Goal: Information Seeking & Learning: Learn about a topic

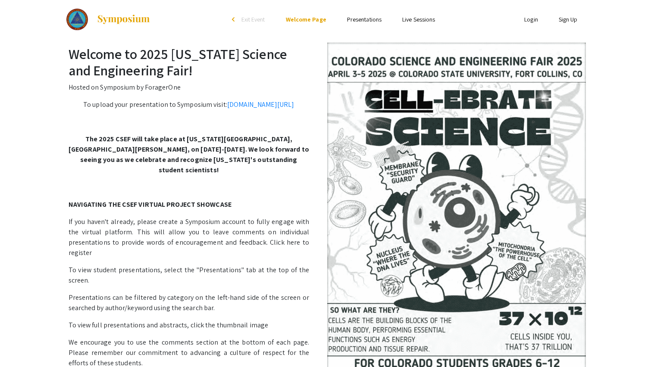
scroll to position [1, 0]
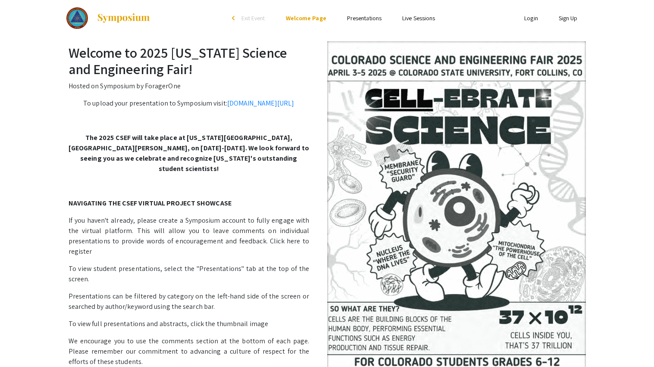
click at [347, 18] on link "Presentations" at bounding box center [364, 18] width 34 height 8
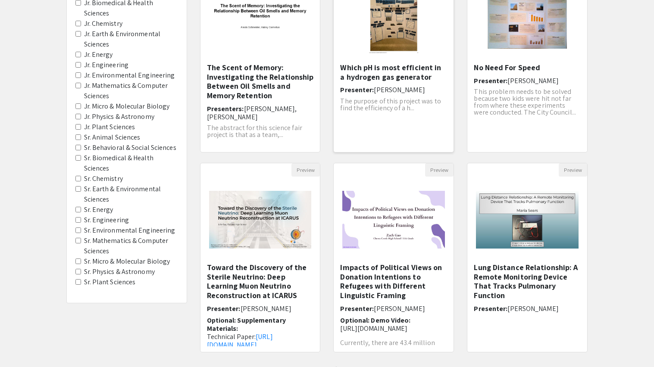
scroll to position [131, 0]
click at [280, 116] on h6 "Presenters: [PERSON_NAME], [PERSON_NAME]" at bounding box center [260, 113] width 107 height 16
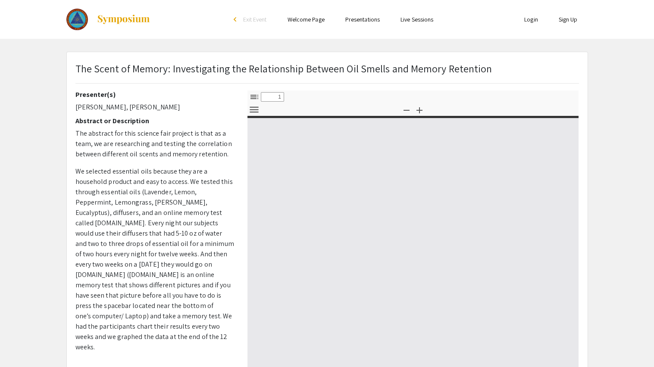
select select "custom"
type input "0"
select select "custom"
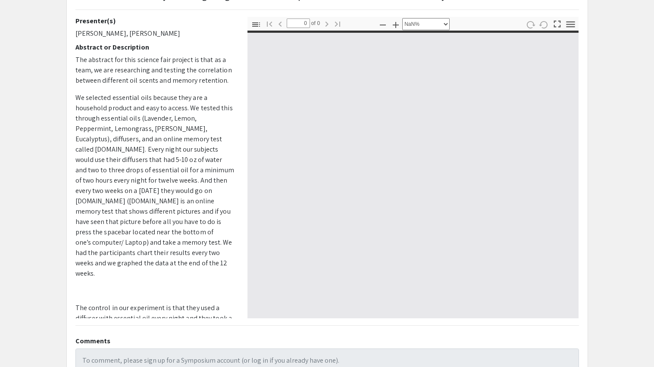
type input "1"
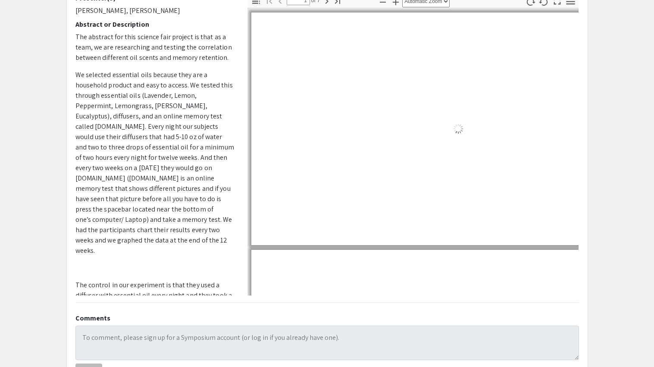
scroll to position [102, 0]
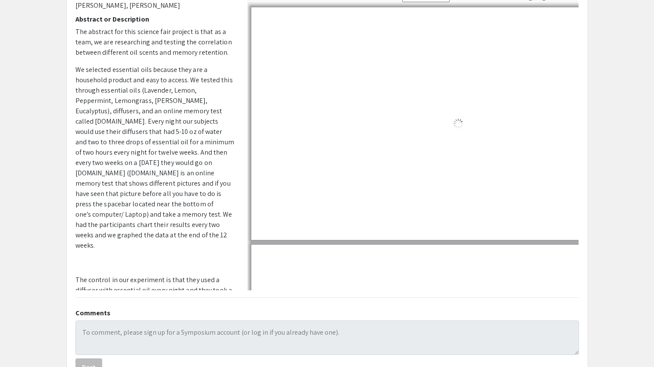
select select "auto"
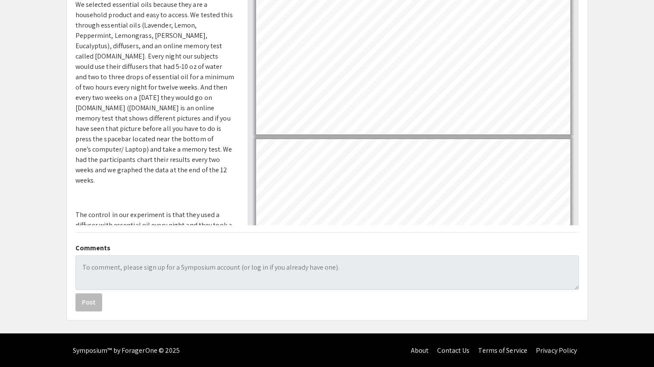
scroll to position [0, 0]
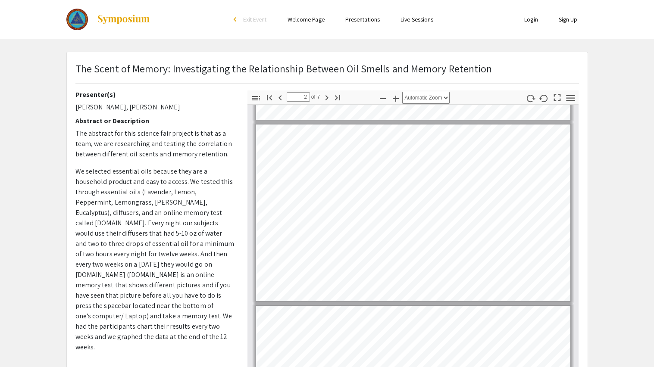
click at [244, 142] on div "Thumbnails Document Outline Attachments Layers Current Outline Item Toggle Side…" at bounding box center [413, 241] width 344 height 302
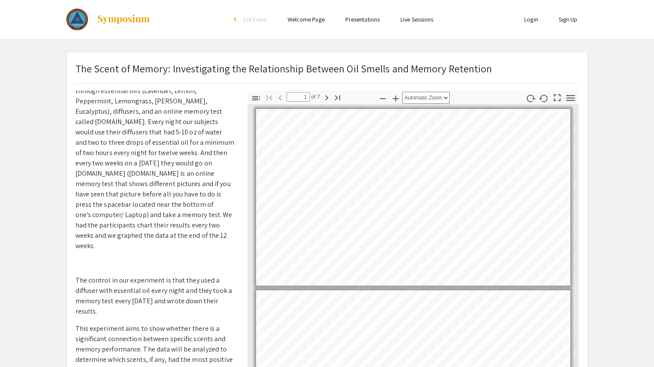
click at [245, 72] on p "The Scent of Memory: Investigating the Relationship Between Oil Smells and Memo…" at bounding box center [283, 69] width 417 height 16
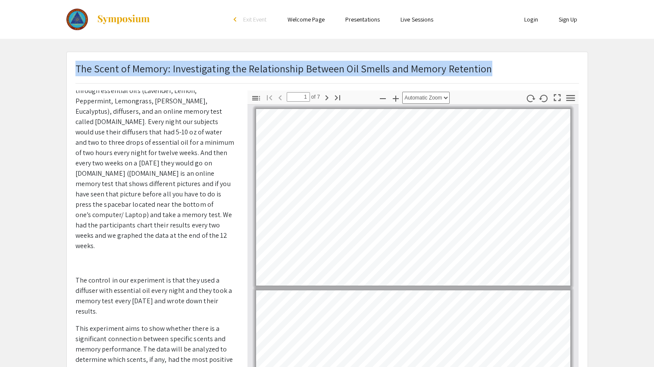
copy p "The Scent of Memory: Investigating the Relationship Between Oil Smells and Memo…"
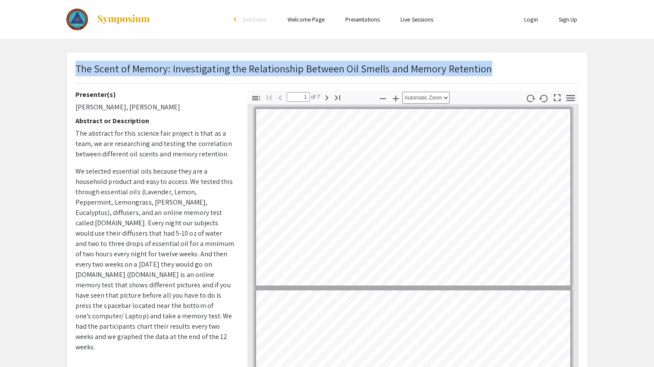
click at [219, 101] on div "Presenter(s) [PERSON_NAME], [PERSON_NAME] Abstract or Description The abstract …" at bounding box center [154, 241] width 159 height 302
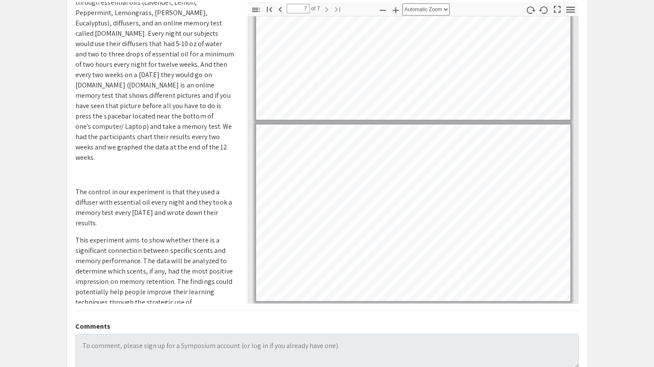
scroll to position [167, 0]
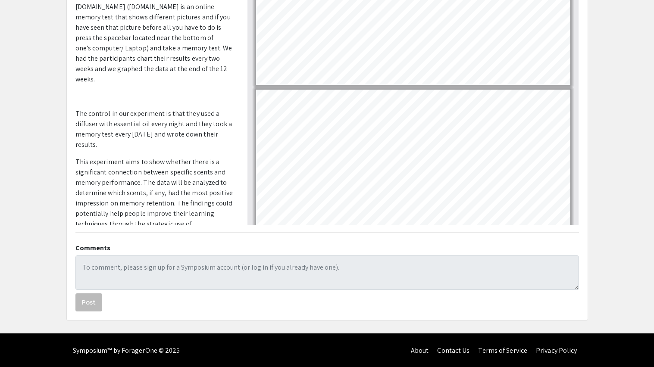
type input "7"
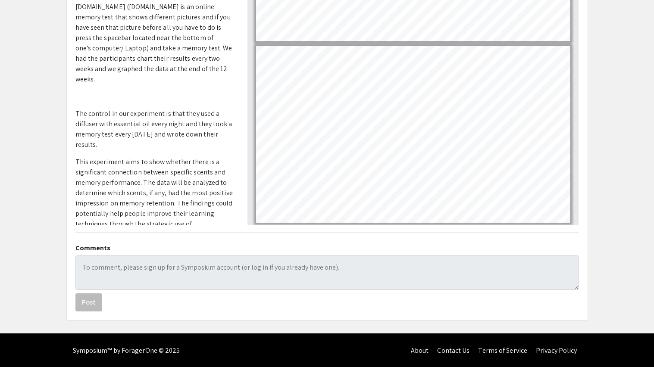
scroll to position [0, 0]
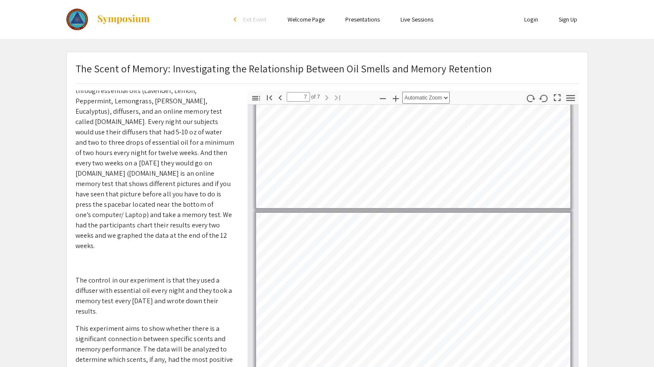
click at [132, 96] on p "We selected essential oils because they are a household product and easy to acc…" at bounding box center [154, 158] width 159 height 186
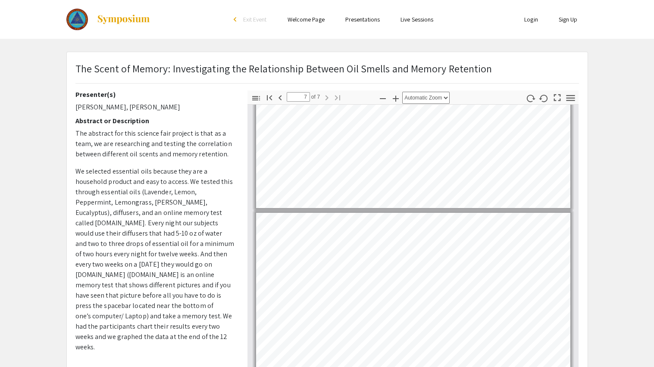
click at [89, 137] on span "The abstract for this science fair project is that as a team, we are researchin…" at bounding box center [153, 144] width 156 height 30
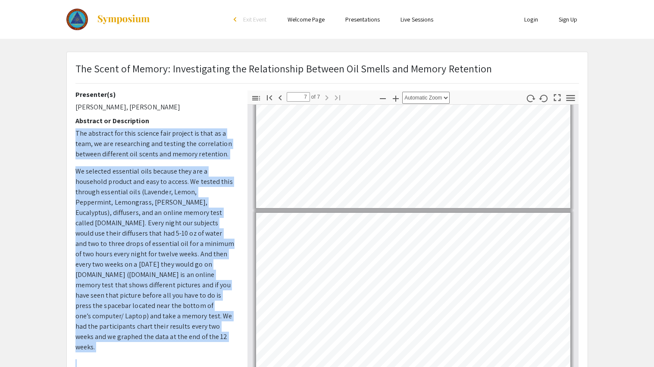
drag, startPoint x: 75, startPoint y: 133, endPoint x: 240, endPoint y: 367, distance: 286.3
click at [240, 367] on div "Presenter(s) [PERSON_NAME], [PERSON_NAME] Abstract or Description The abstract …" at bounding box center [327, 241] width 516 height 302
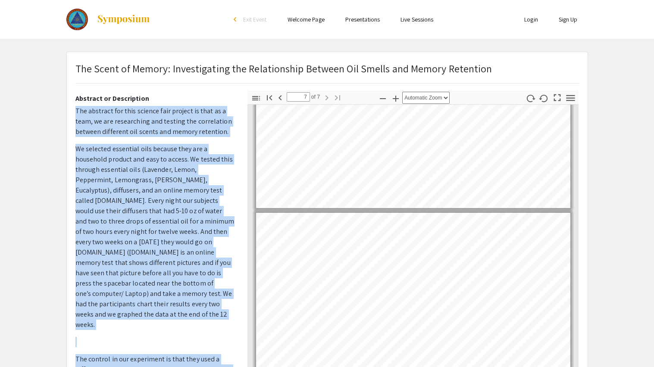
scroll to position [27, 0]
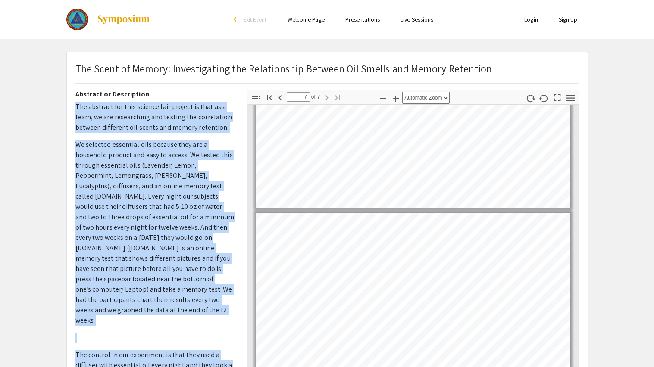
click at [75, 100] on div "Presenter(s) [PERSON_NAME], [PERSON_NAME] Abstract or Description The abstract …" at bounding box center [154, 241] width 159 height 302
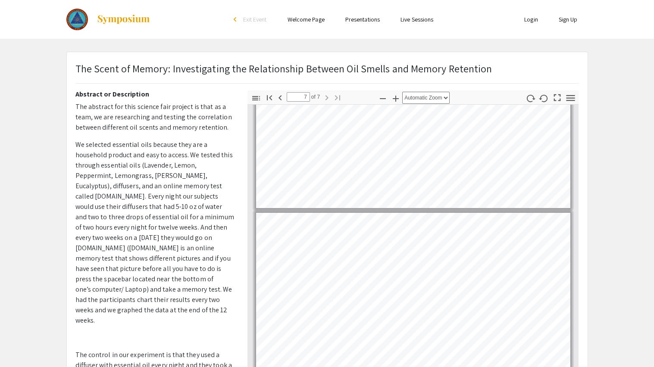
drag, startPoint x: 76, startPoint y: 108, endPoint x: 170, endPoint y: 367, distance: 275.3
click at [170, 367] on p "The abstract for this science fair project is that as a team, we are researchin…" at bounding box center [154, 291] width 159 height 379
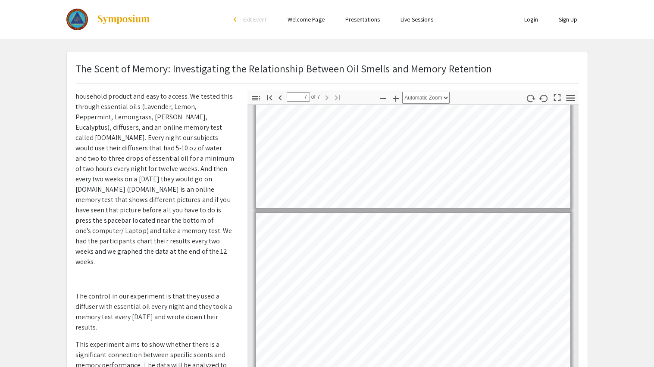
scroll to position [101, 0]
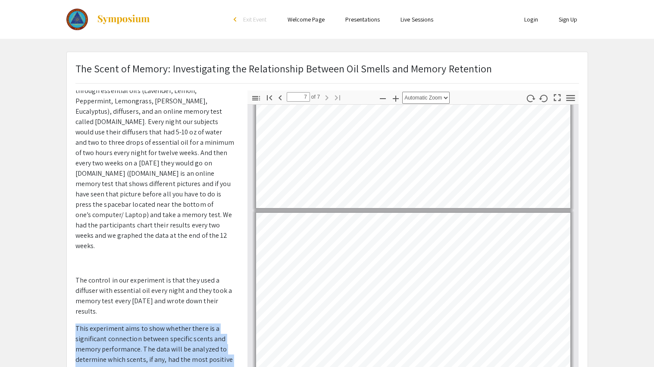
drag, startPoint x: 76, startPoint y: 306, endPoint x: 200, endPoint y: 367, distance: 137.6
click at [200, 367] on p "This experiment aims to show whether there is a significant connection between …" at bounding box center [154, 365] width 159 height 83
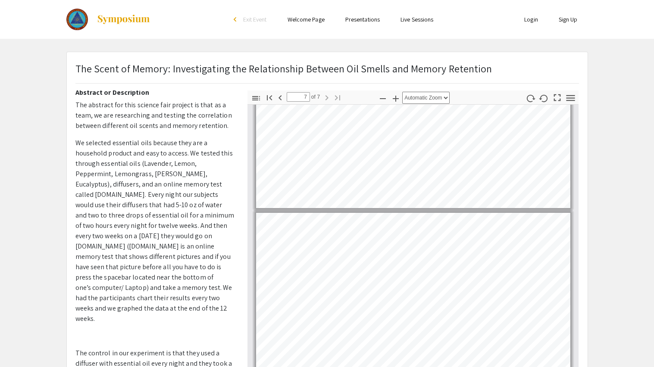
scroll to position [0, 0]
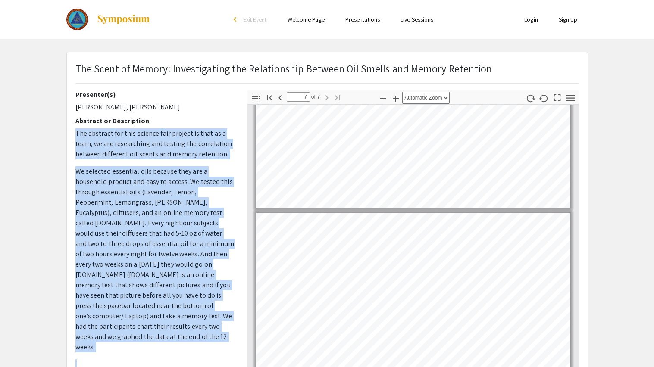
drag, startPoint x: 74, startPoint y: 133, endPoint x: 224, endPoint y: 339, distance: 255.7
click at [224, 339] on div "Presenter(s) [PERSON_NAME], [PERSON_NAME] Abstract or Description The abstract …" at bounding box center [155, 241] width 172 height 302
click at [559, 98] on icon "button" at bounding box center [557, 98] width 12 height 12
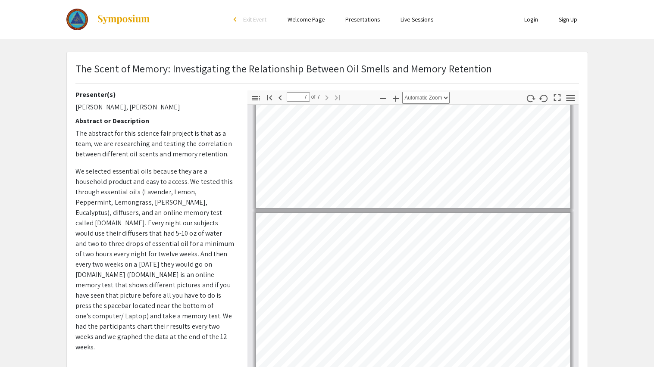
select select "page-fit"
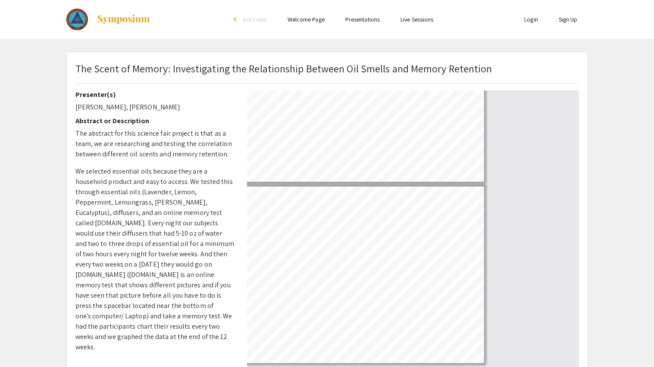
scroll to position [367, 0]
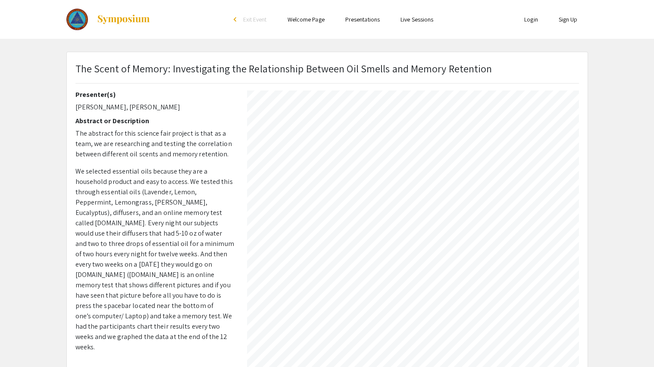
type input "7"
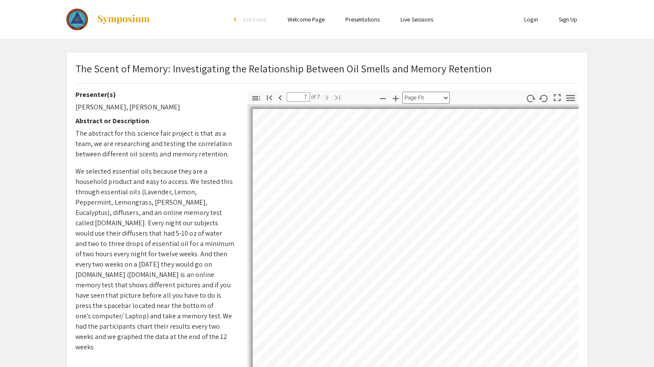
select select "auto"
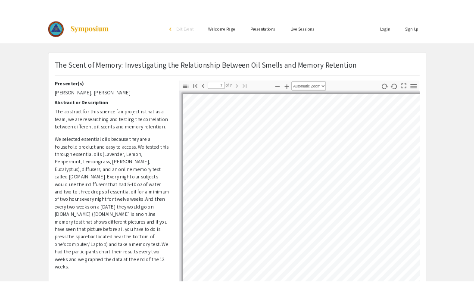
scroll to position [984, 0]
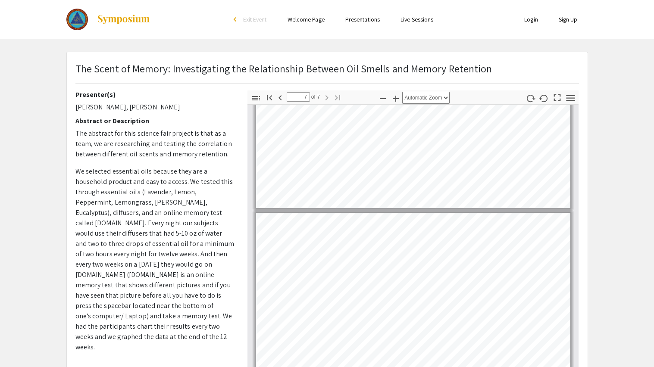
click at [560, 59] on div "The Scent of Memory: Investigating the Relationship Between Oil Smells and Memo…" at bounding box center [327, 269] width 520 height 435
type input "6"
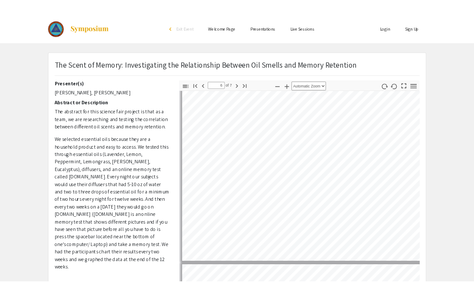
scroll to position [1223, 0]
